Goal: Transaction & Acquisition: Purchase product/service

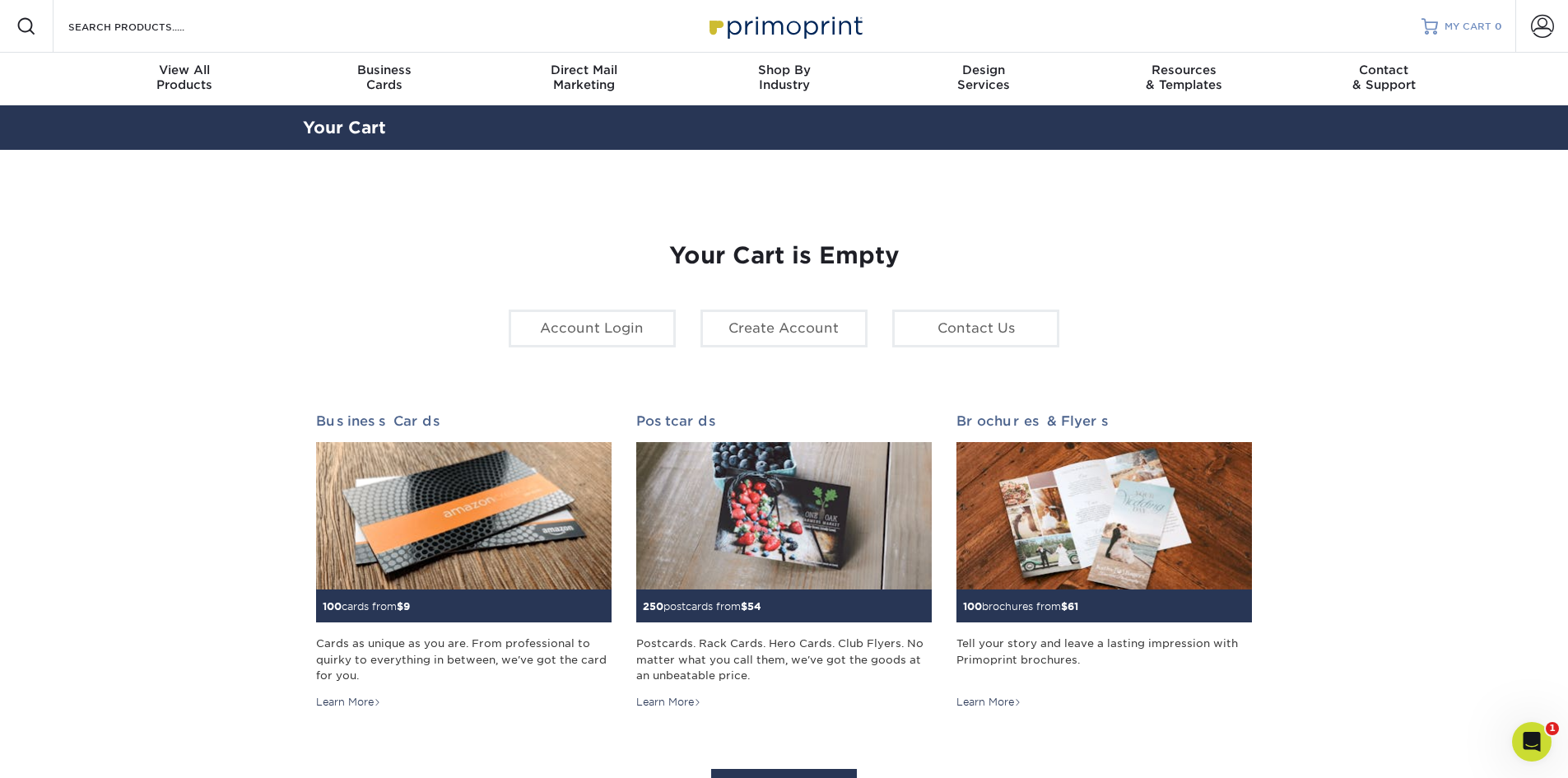
click at [1429, 19] on div at bounding box center [1429, 26] width 16 height 16
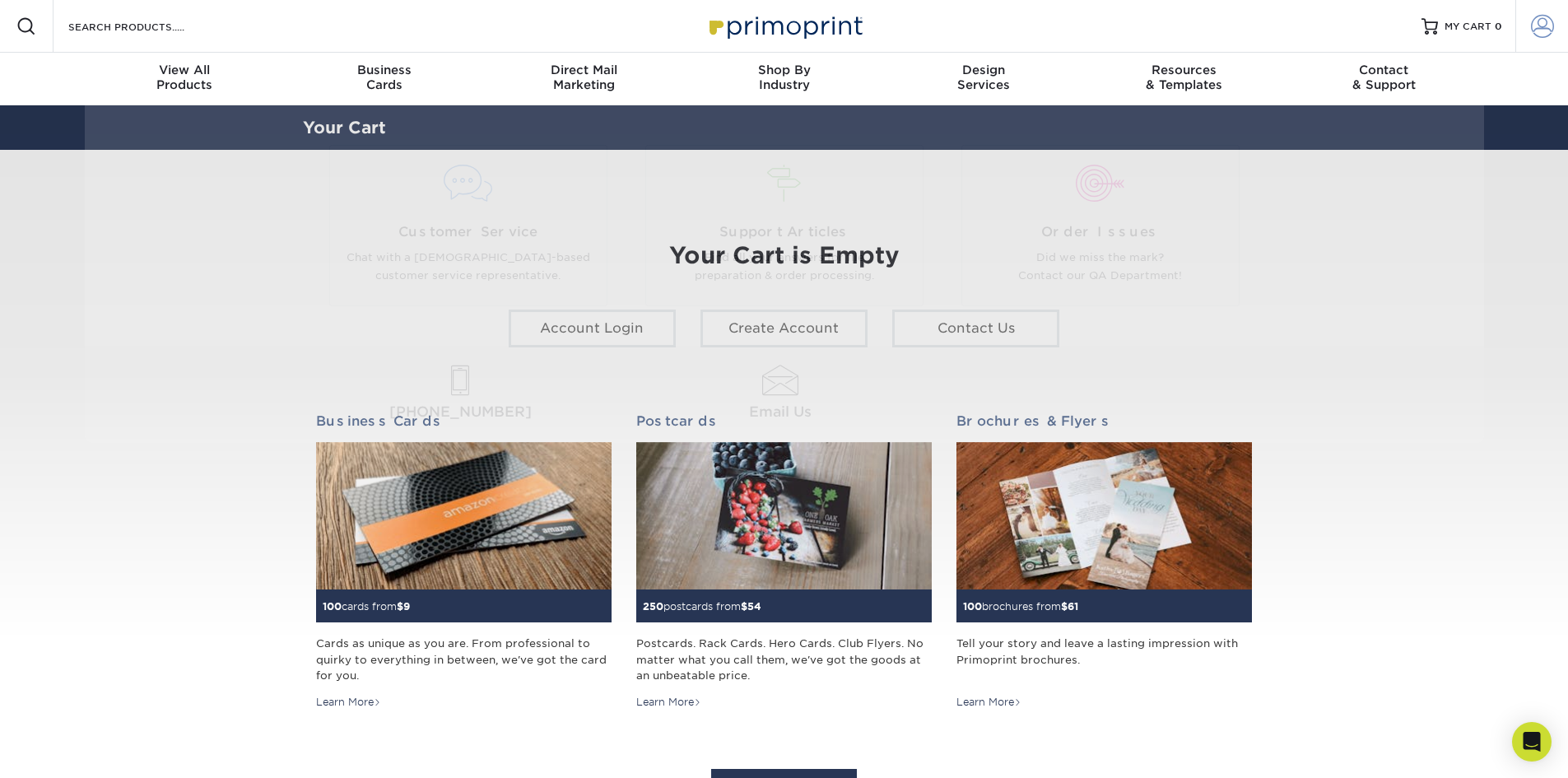
click at [1549, 34] on span at bounding box center [1542, 26] width 23 height 23
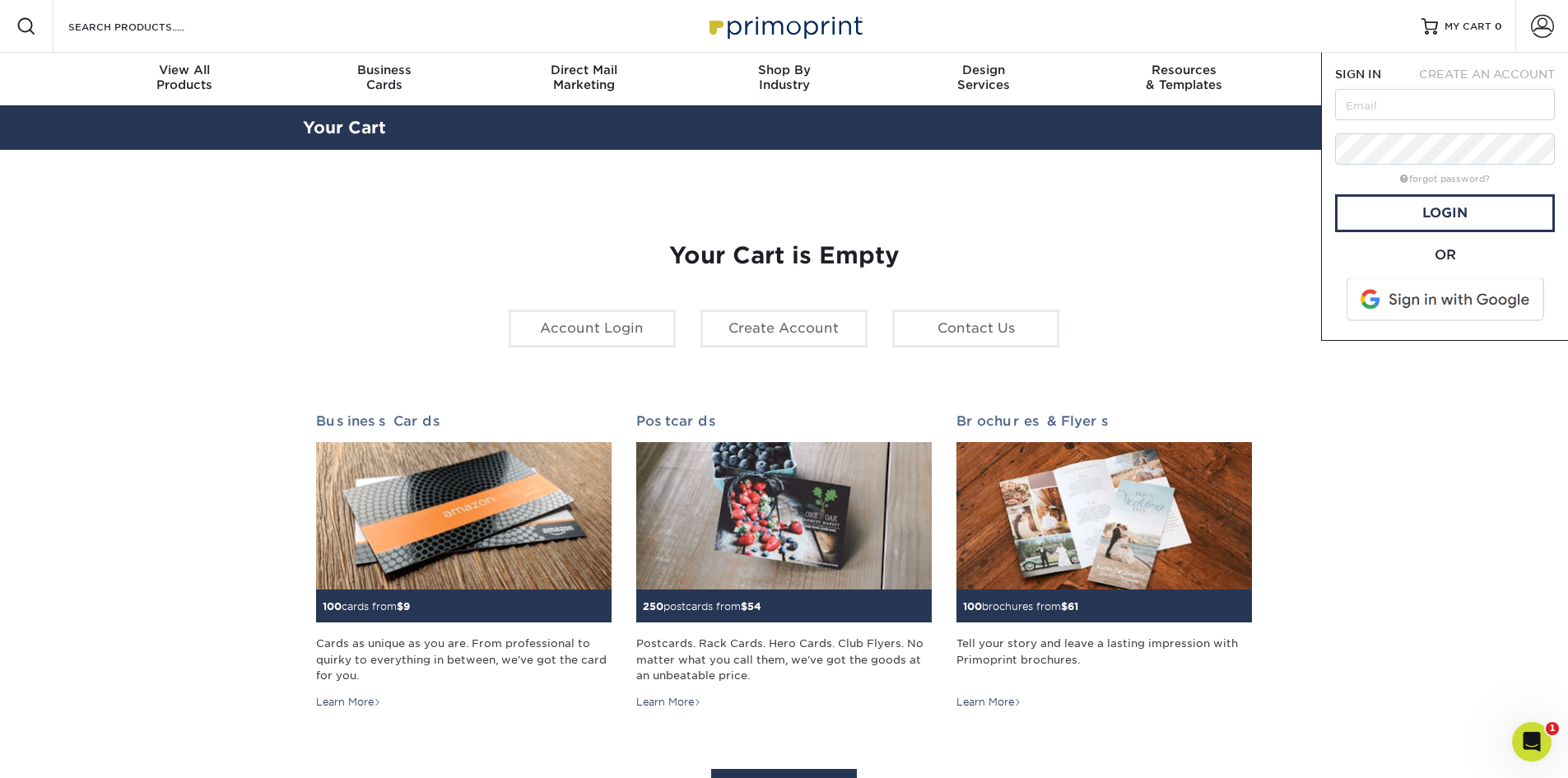
click at [1450, 292] on span at bounding box center [1447, 299] width 210 height 43
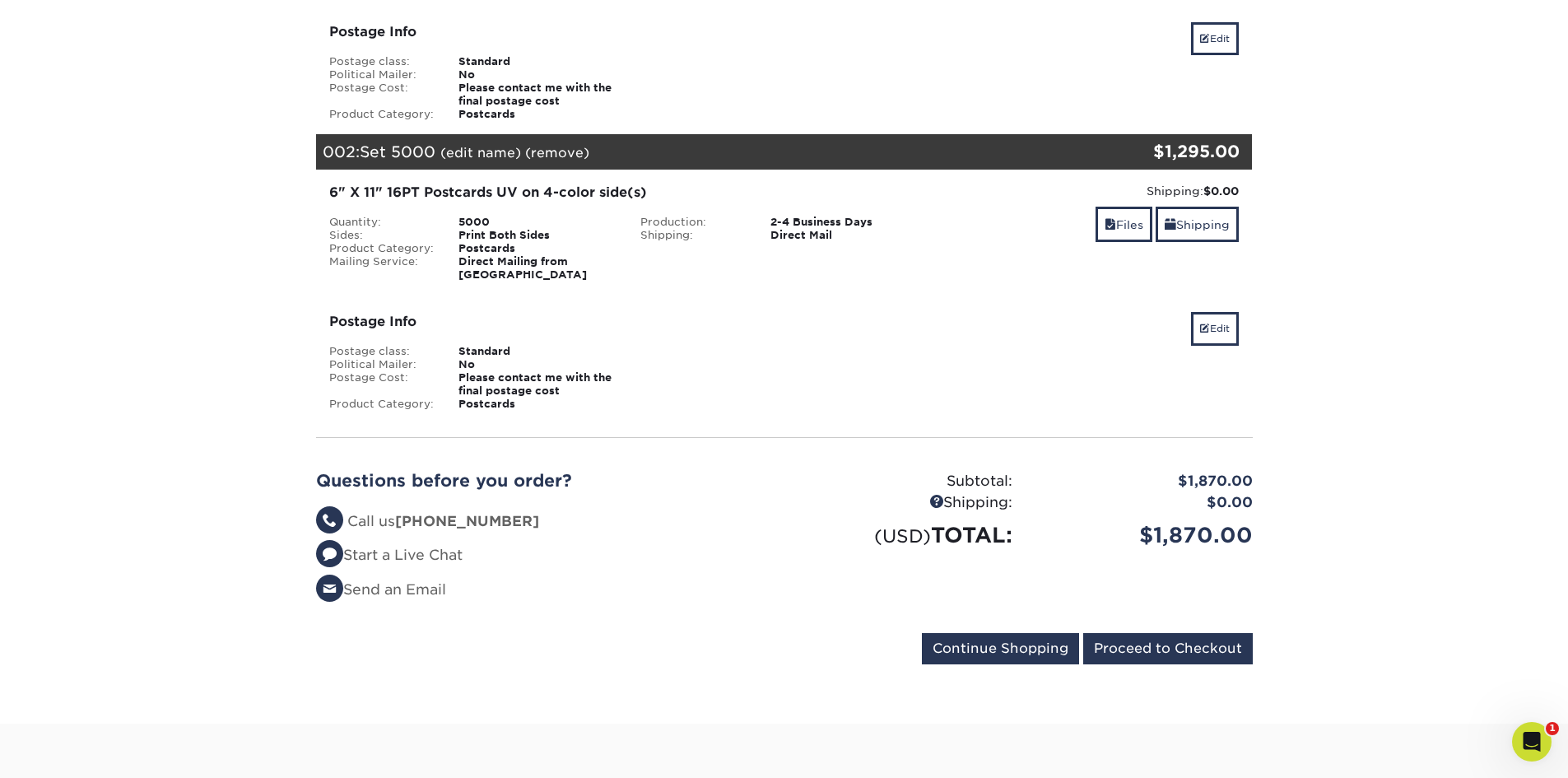
scroll to position [411, 0]
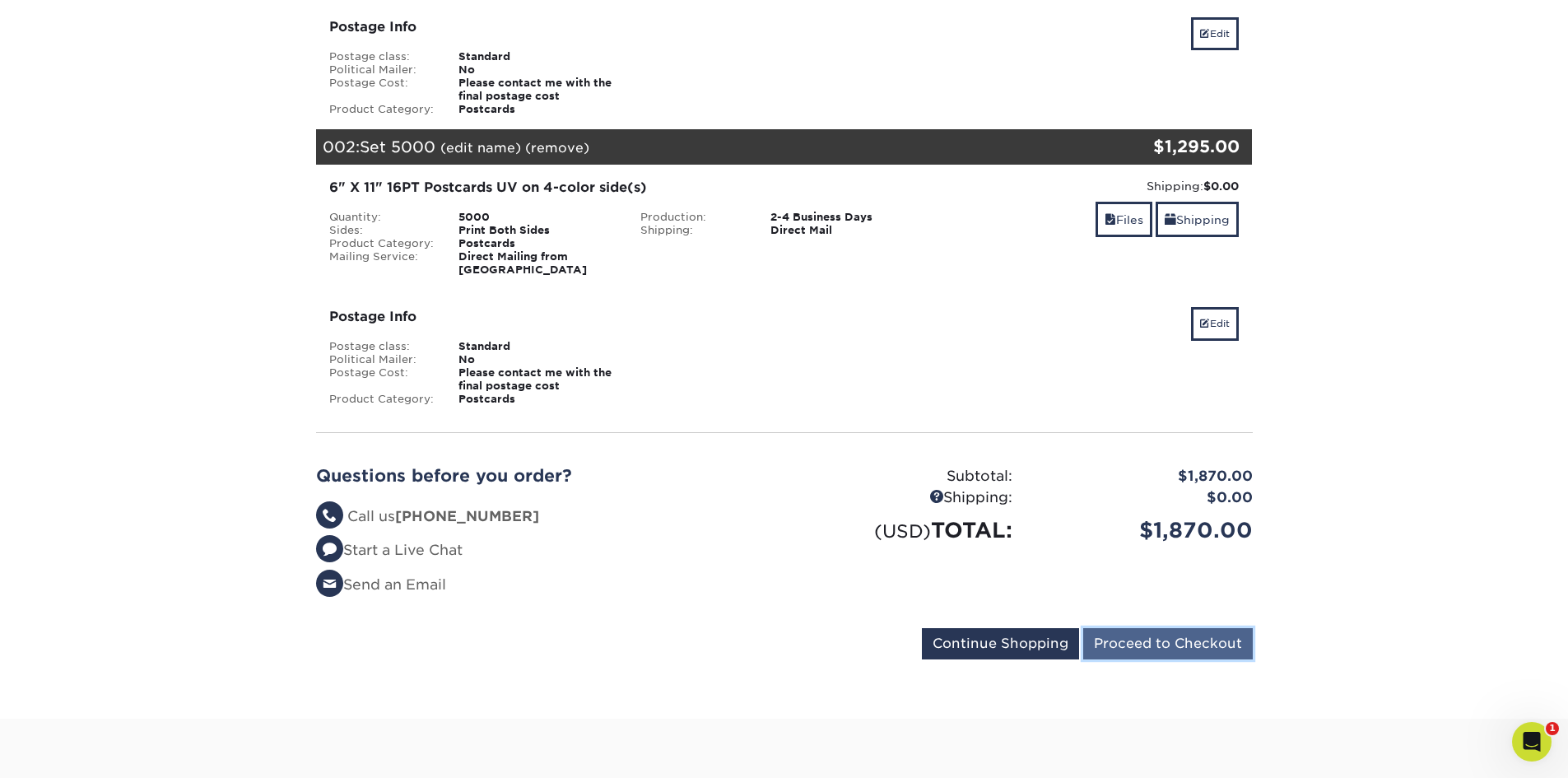
click at [1187, 628] on input "Proceed to Checkout" at bounding box center [1168, 644] width 170 height 31
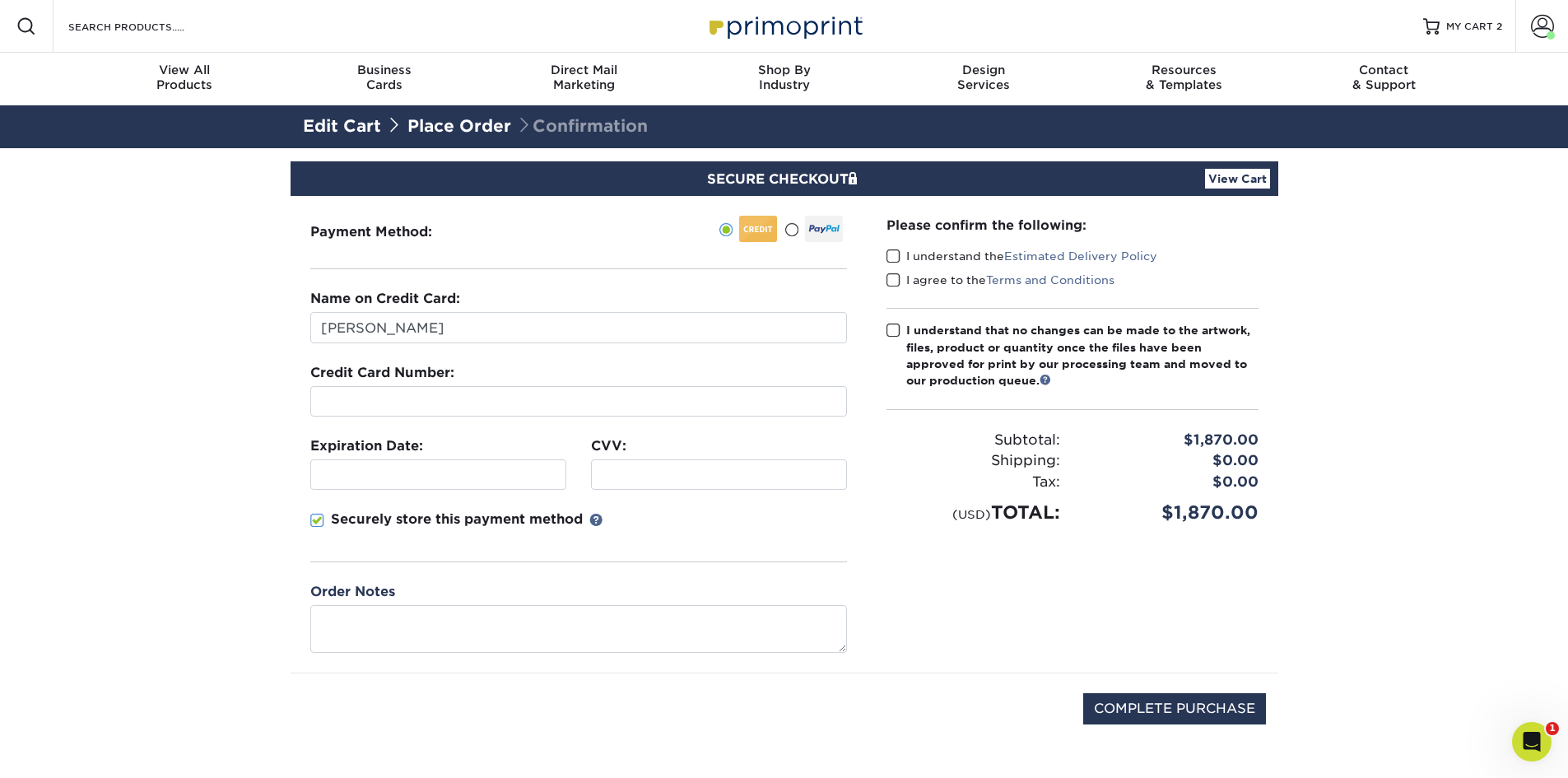
click at [929, 254] on label "I understand the Estimated Delivery Policy" at bounding box center [1021, 256] width 271 height 16
click at [0, 0] on input "I understand the Estimated Delivery Policy" at bounding box center [0, 0] width 0 height 0
click at [915, 276] on label "I agree to the Terms and Conditions" at bounding box center [1000, 280] width 228 height 16
click at [0, 0] on input "I agree to the Terms and Conditions" at bounding box center [0, 0] width 0 height 0
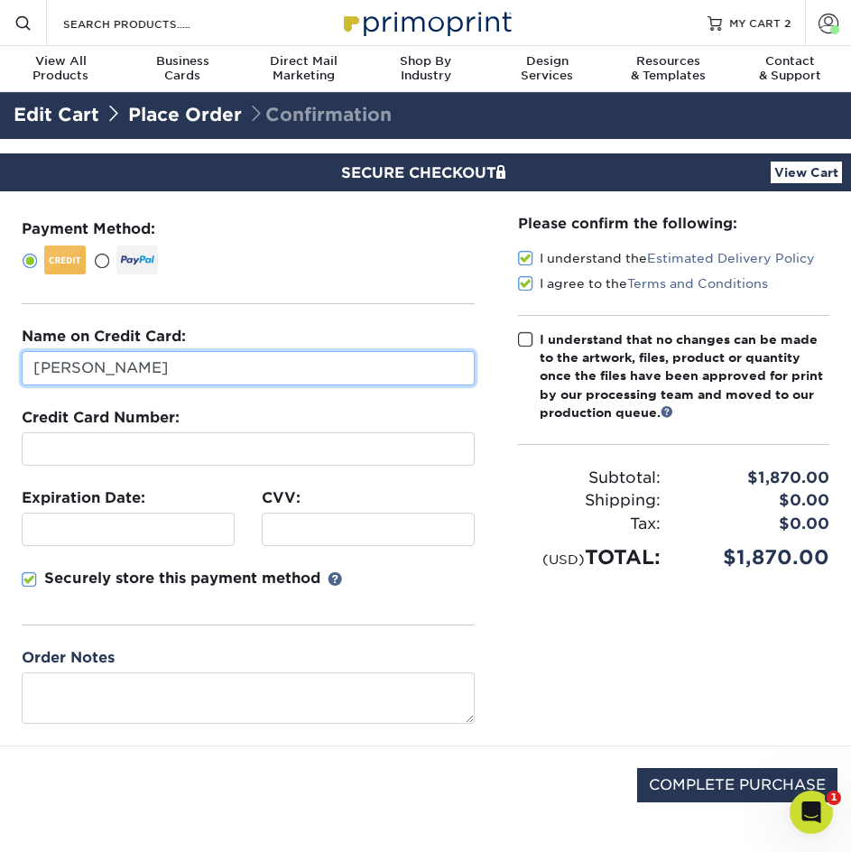
click at [161, 362] on input "Julia Fang" at bounding box center [248, 368] width 453 height 34
drag, startPoint x: 140, startPoint y: 373, endPoint x: -201, endPoint y: 348, distance: 342.1
click at [0, 348] on html "Resources Menu Search Products Account Welcome, Julia Account Dashboard Active …" at bounding box center [425, 714] width 851 height 1429
type input "Ian HUang"
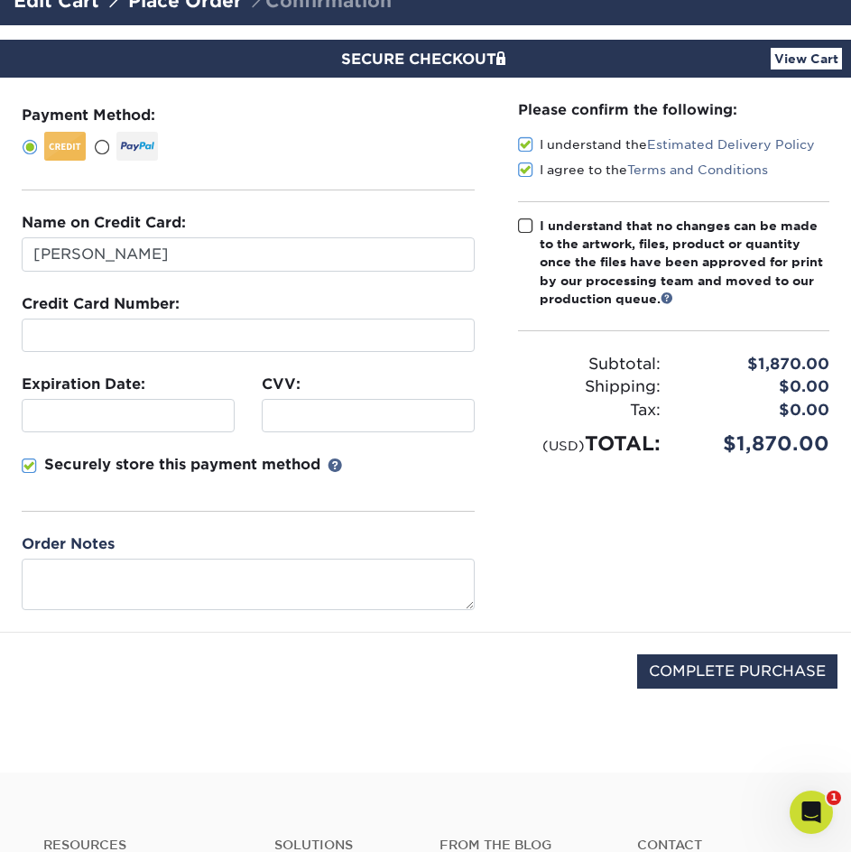
scroll to position [151, 0]
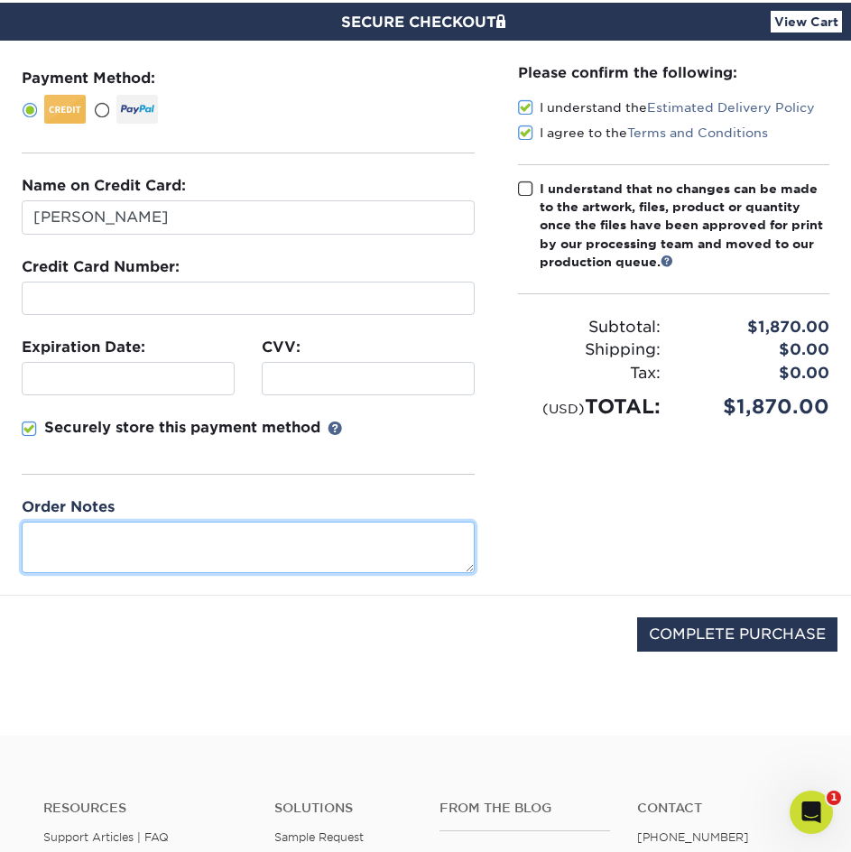
click at [273, 545] on textarea at bounding box center [248, 547] width 453 height 51
type textarea "H"
click at [255, 427] on p "Securely store this payment method" at bounding box center [182, 428] width 276 height 22
click at [0, 0] on input "Securely store this payment method" at bounding box center [0, 0] width 0 height 0
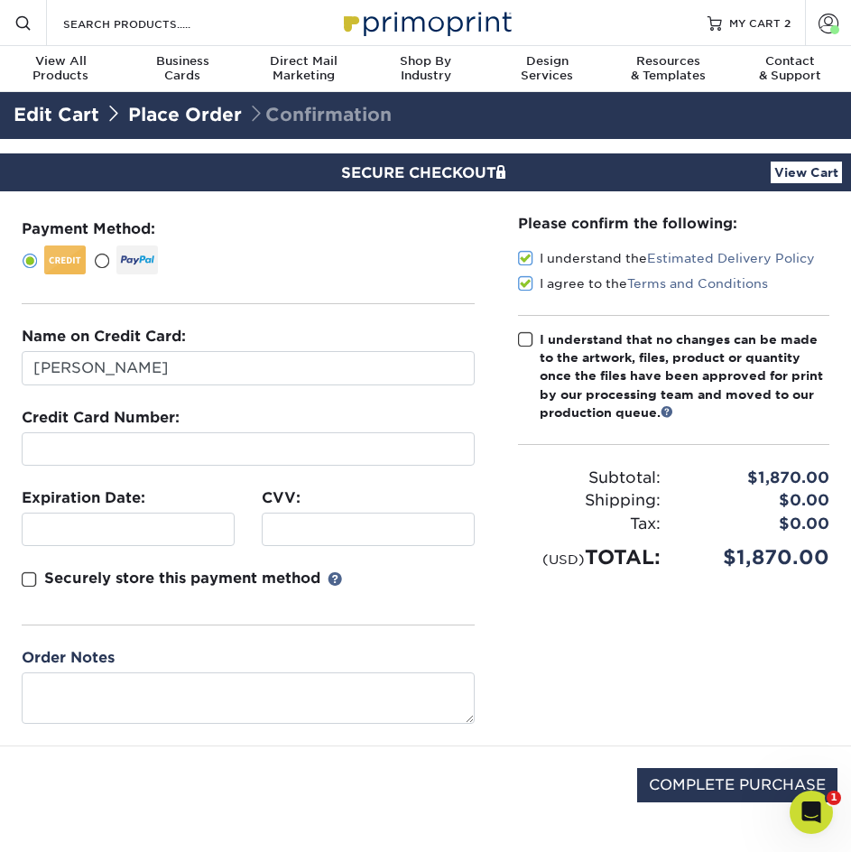
click at [624, 330] on div "I understand that no changes can be made to the artwork, files, product or quan…" at bounding box center [685, 376] width 290 height 92
click at [0, 0] on input "I understand that no changes can be made to the artwork, files, product or quan…" at bounding box center [0, 0] width 0 height 0
click at [614, 338] on div "I understand that no changes can be made to the artwork, files, product or quan…" at bounding box center [685, 376] width 290 height 92
click at [0, 0] on input "I understand that no changes can be made to the artwork, files, product or quan…" at bounding box center [0, 0] width 0 height 0
click at [599, 343] on div "I understand that no changes can be made to the artwork, files, product or quan…" at bounding box center [685, 376] width 290 height 92
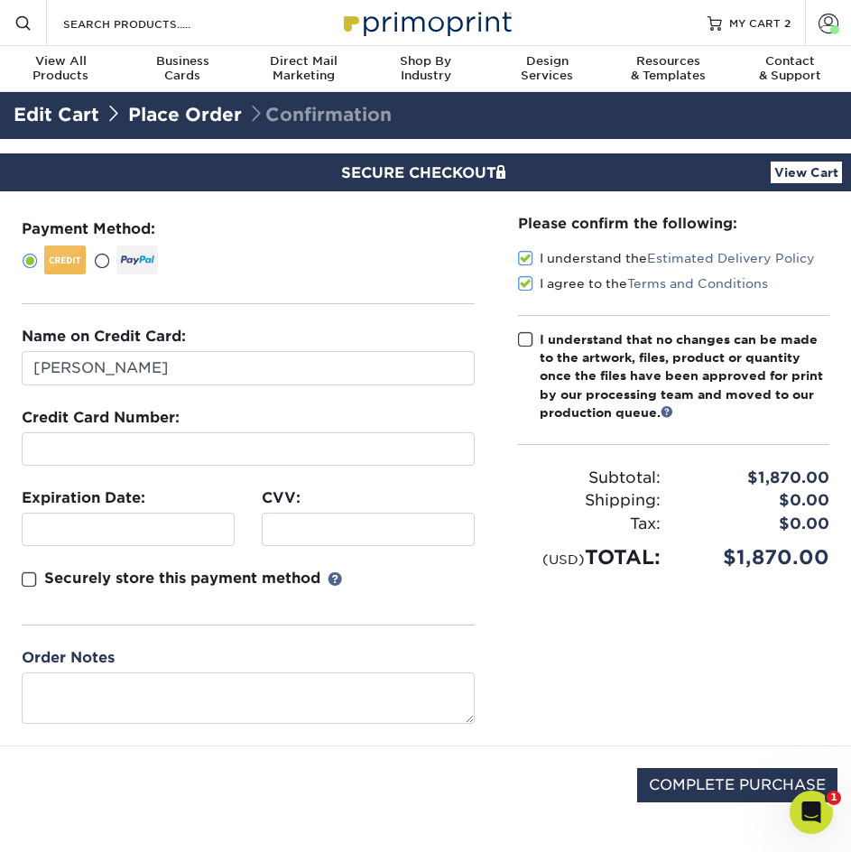
click at [0, 0] on input "I understand that no changes can be made to the artwork, files, product or quan…" at bounding box center [0, 0] width 0 height 0
click at [82, 365] on input "Ian HUang" at bounding box center [248, 368] width 453 height 34
type input "Ian Huang"
click at [601, 688] on div "Please confirm the following: I understand the Estimated Delivery Policy I agre…" at bounding box center [674, 468] width 355 height 554
click at [726, 790] on input "COMPLETE PURCHASE" at bounding box center [737, 785] width 200 height 34
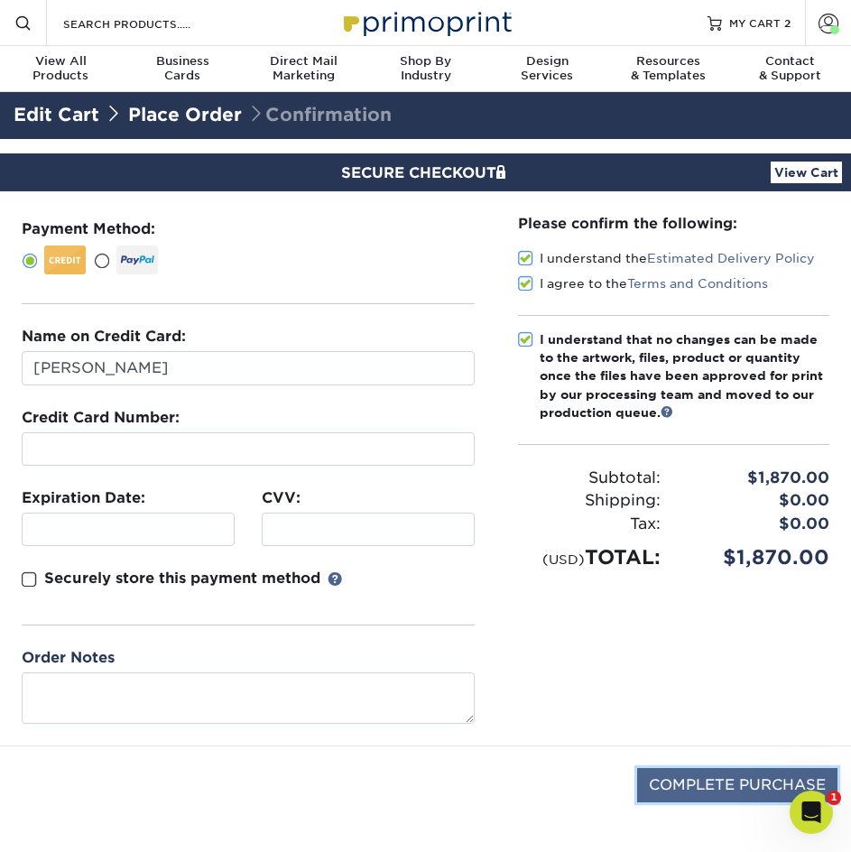
type input "PROCESSING, PLEASE WAIT..."
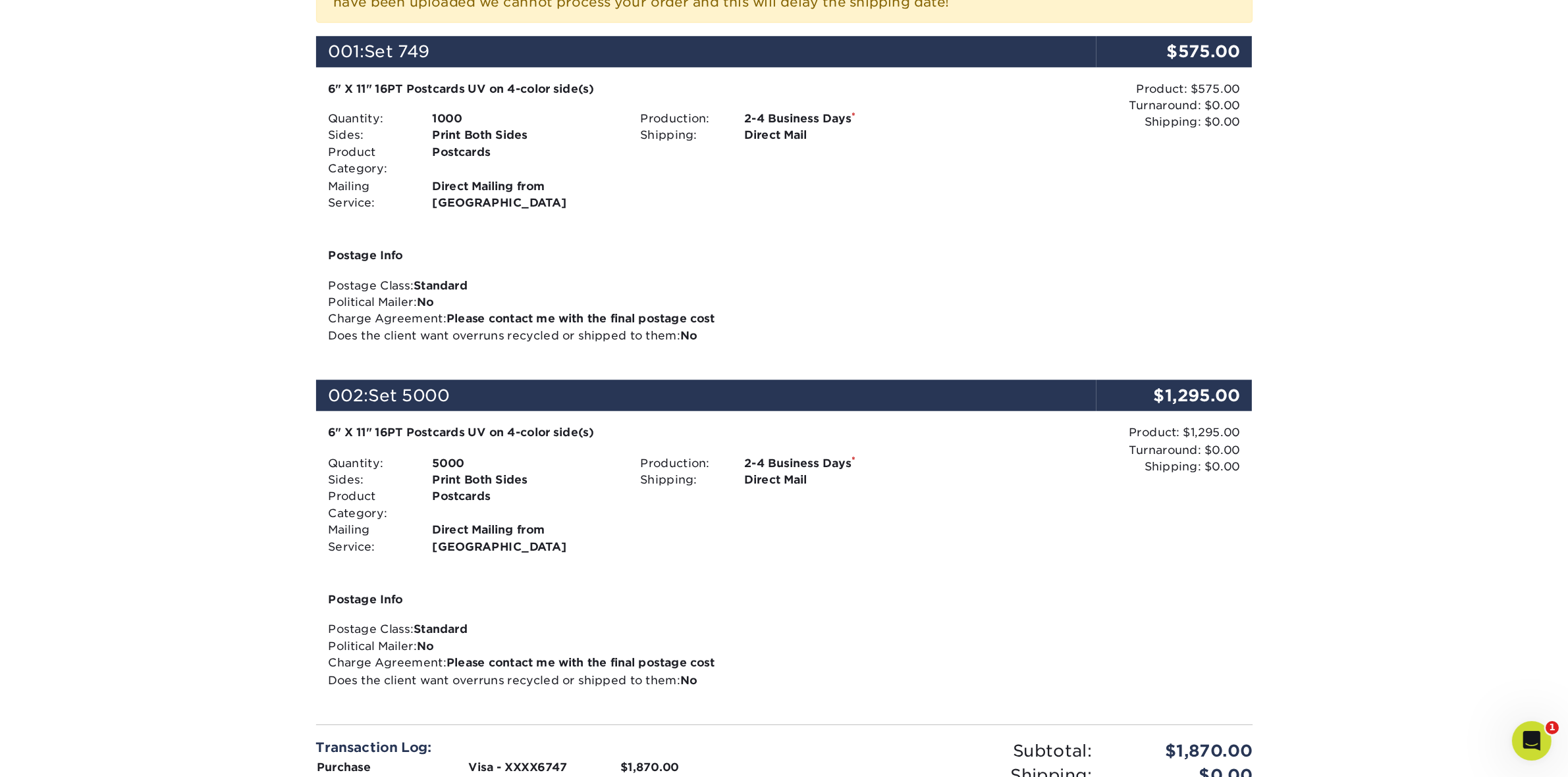
scroll to position [337, 0]
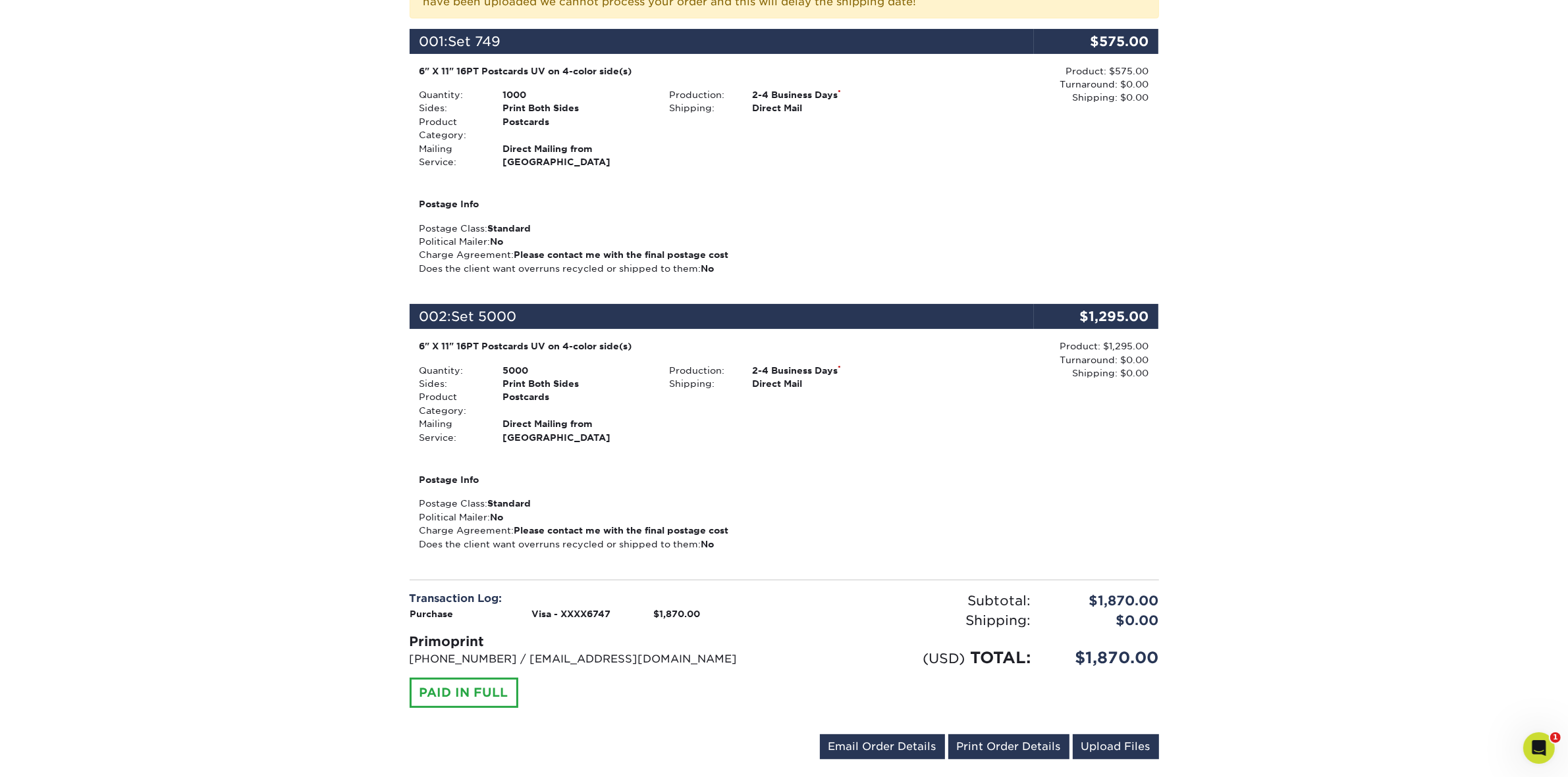
click at [620, 526] on div "Your order has been placed! Order #: 25912-42787-05878 [DATE] 4:27pm Go to My A…" at bounding box center [784, 294] width 1568 height 1025
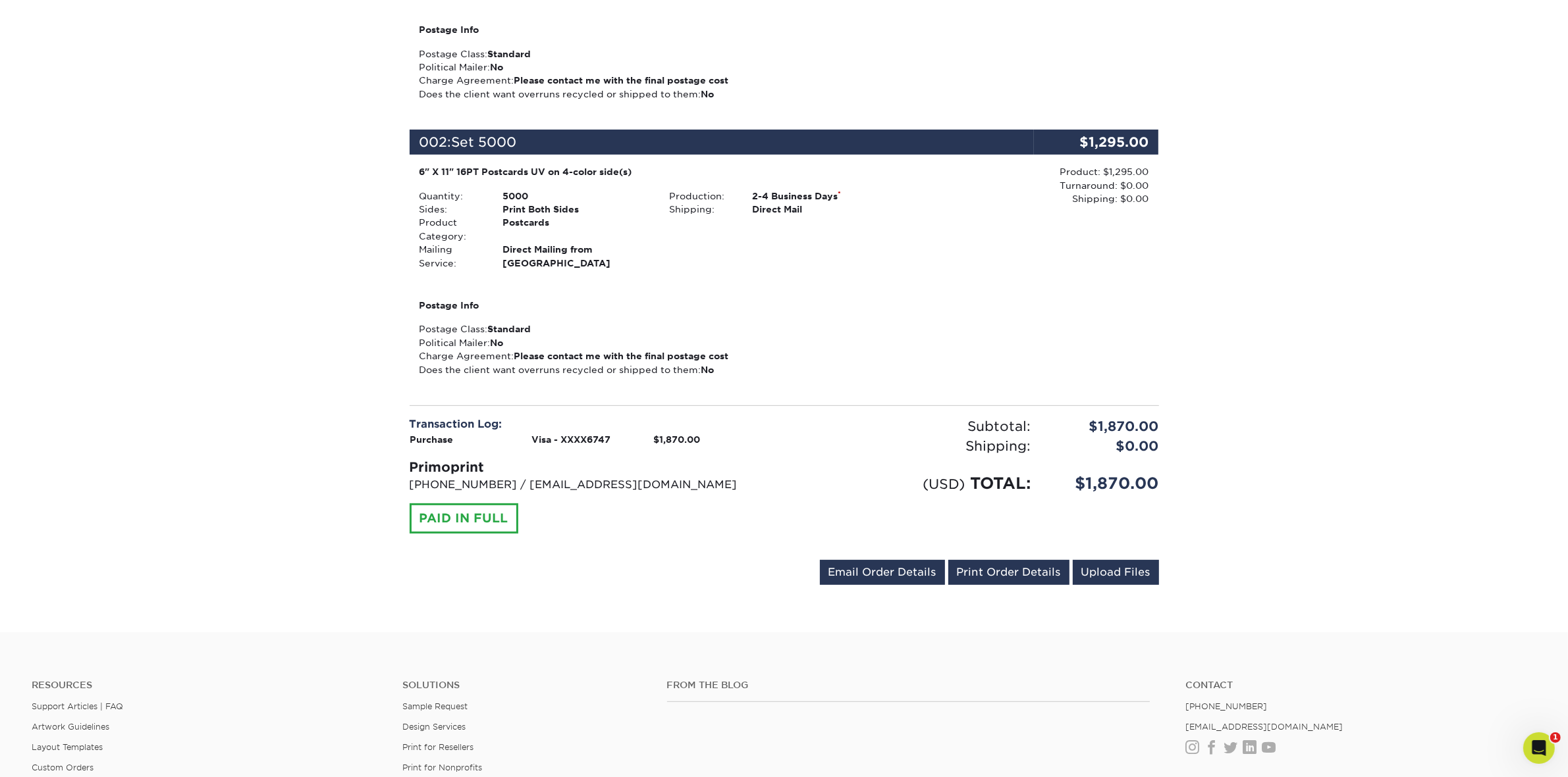
scroll to position [548, 0]
